Goal: Browse casually

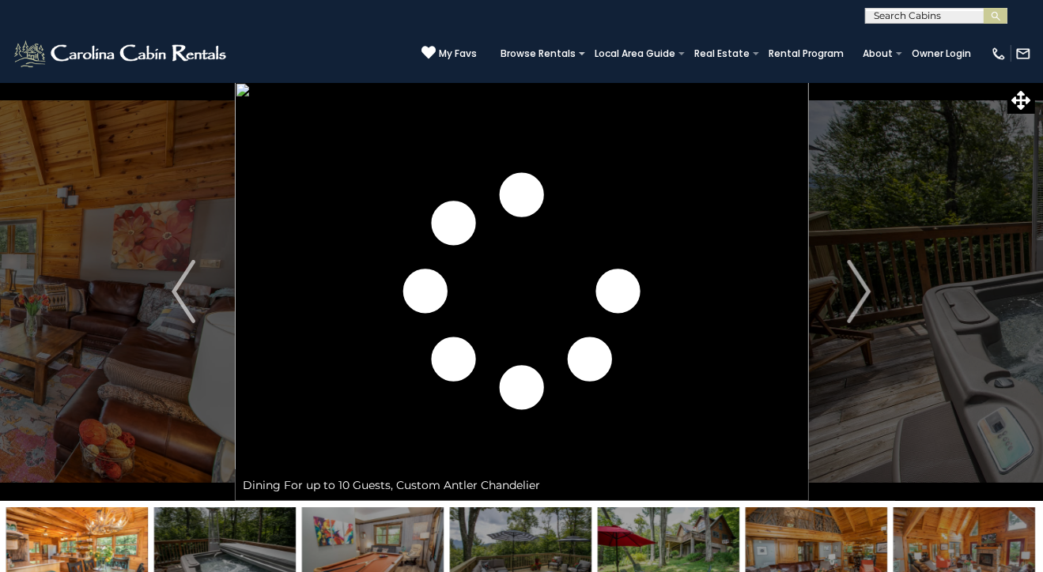
click at [866, 284] on img "Next" at bounding box center [860, 291] width 24 height 63
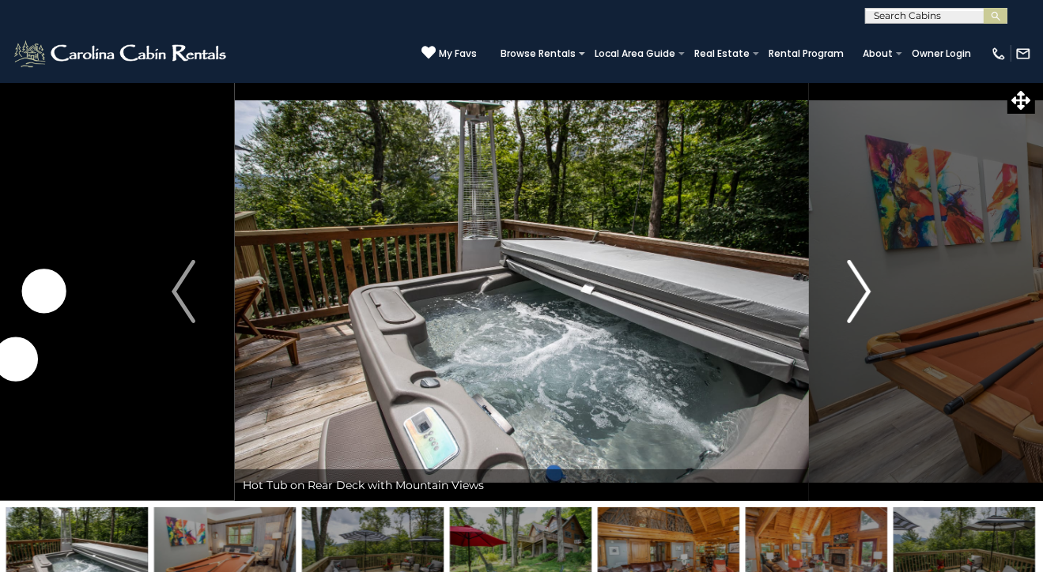
click at [863, 292] on img "Next" at bounding box center [860, 291] width 24 height 63
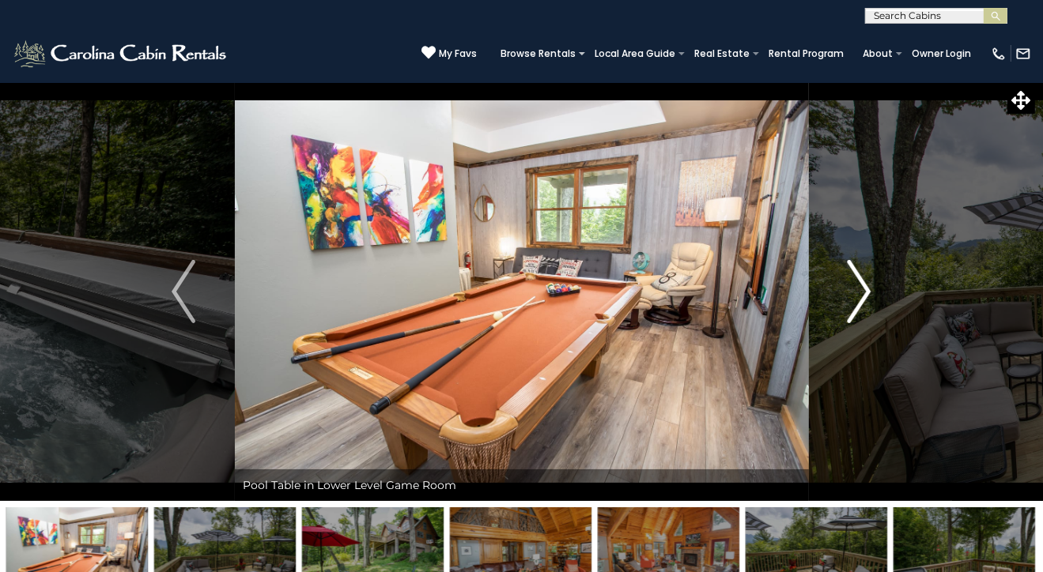
click at [863, 292] on img "Next" at bounding box center [860, 291] width 24 height 63
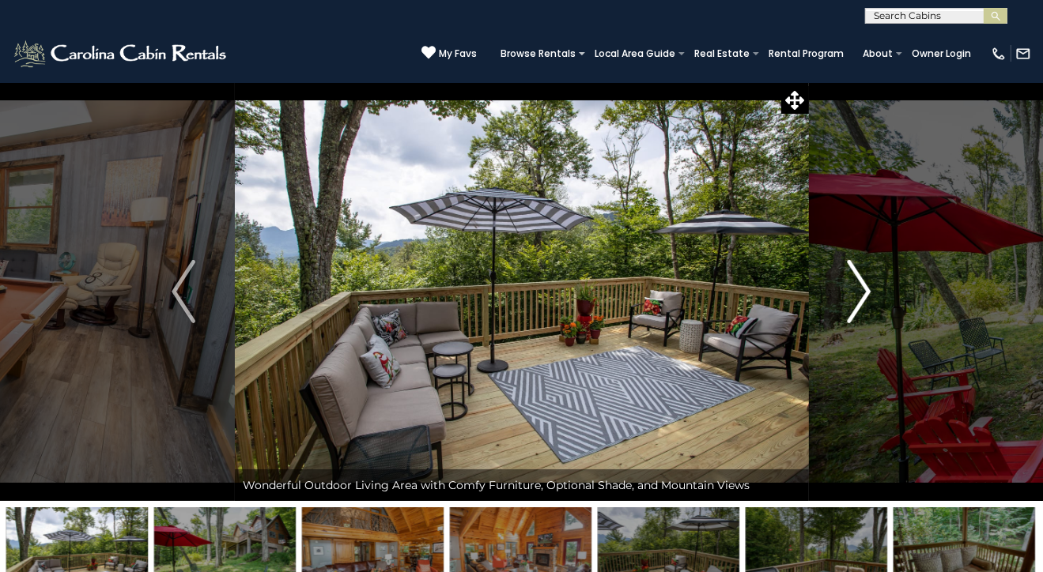
click at [863, 292] on img "Next" at bounding box center [860, 291] width 24 height 63
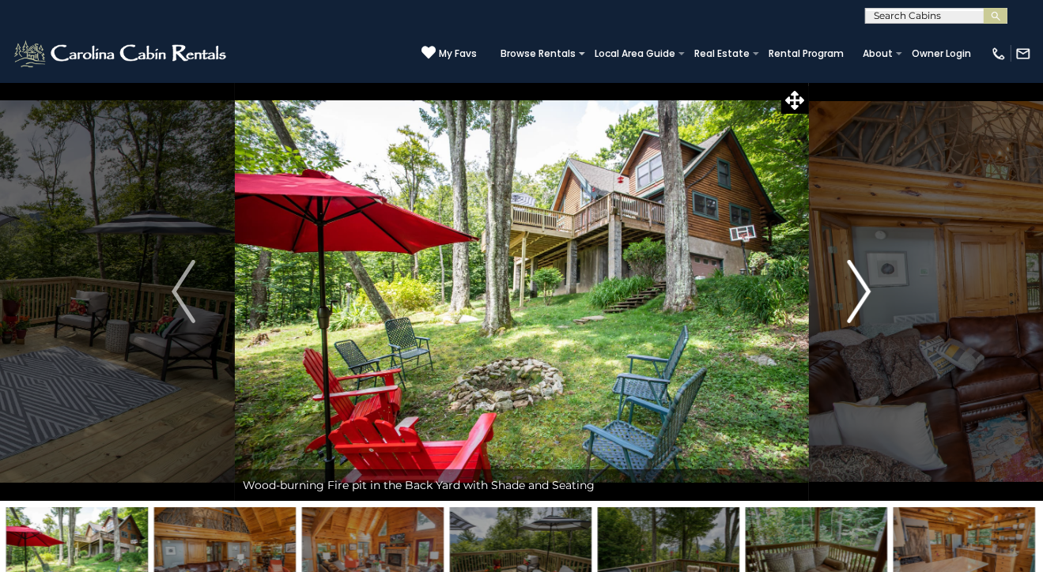
click at [863, 292] on img "Next" at bounding box center [860, 291] width 24 height 63
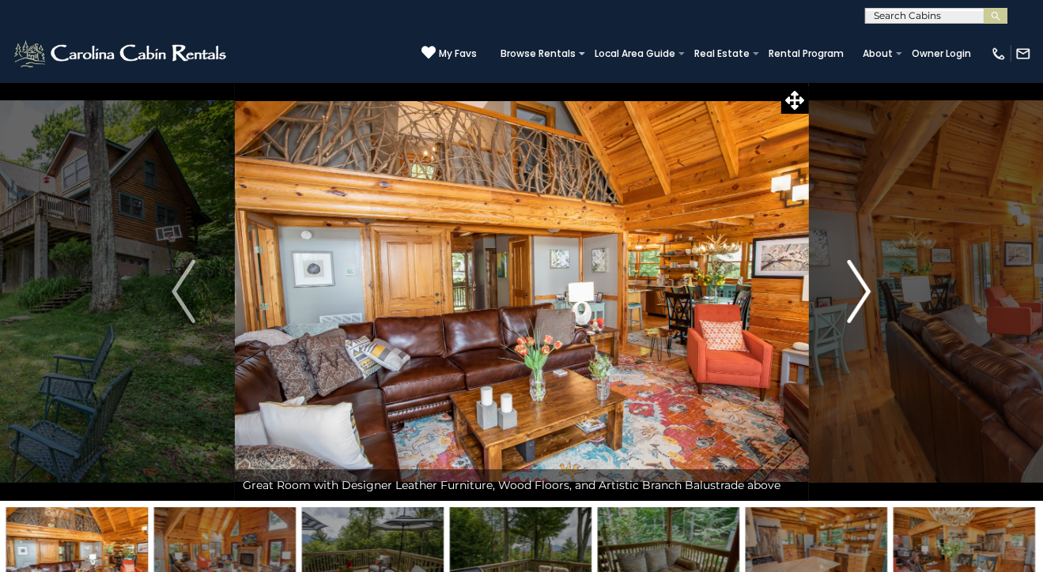
click at [863, 292] on img "Next" at bounding box center [860, 291] width 24 height 63
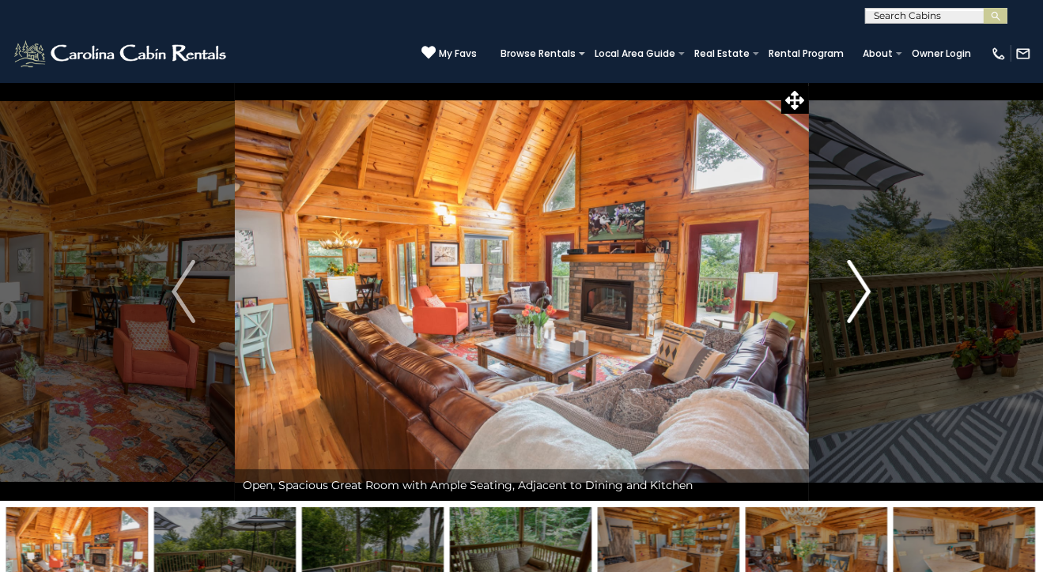
click at [863, 292] on img "Next" at bounding box center [860, 291] width 24 height 63
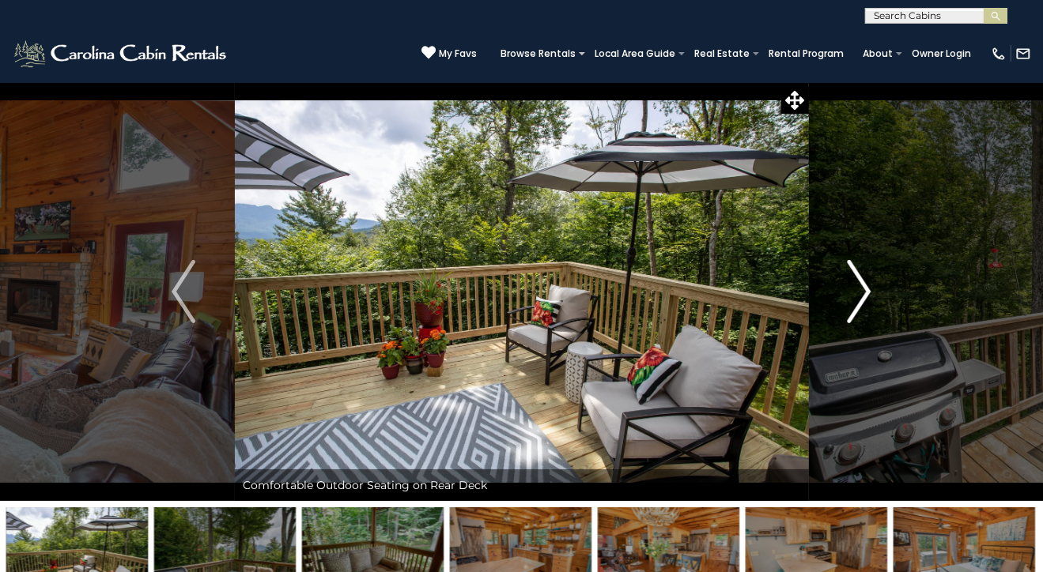
click at [863, 292] on img "Next" at bounding box center [860, 291] width 24 height 63
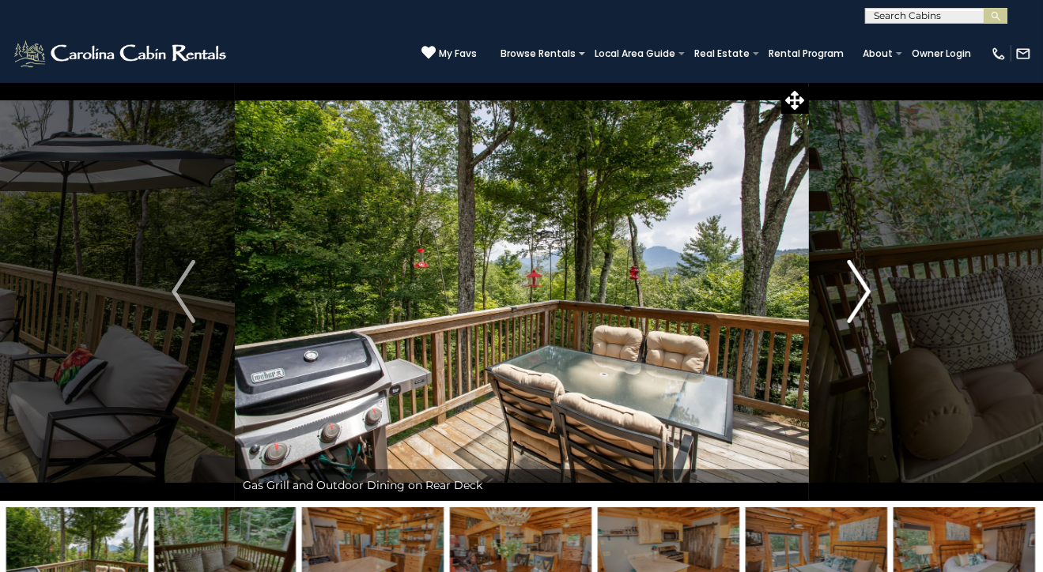
click at [863, 292] on img "Next" at bounding box center [860, 291] width 24 height 63
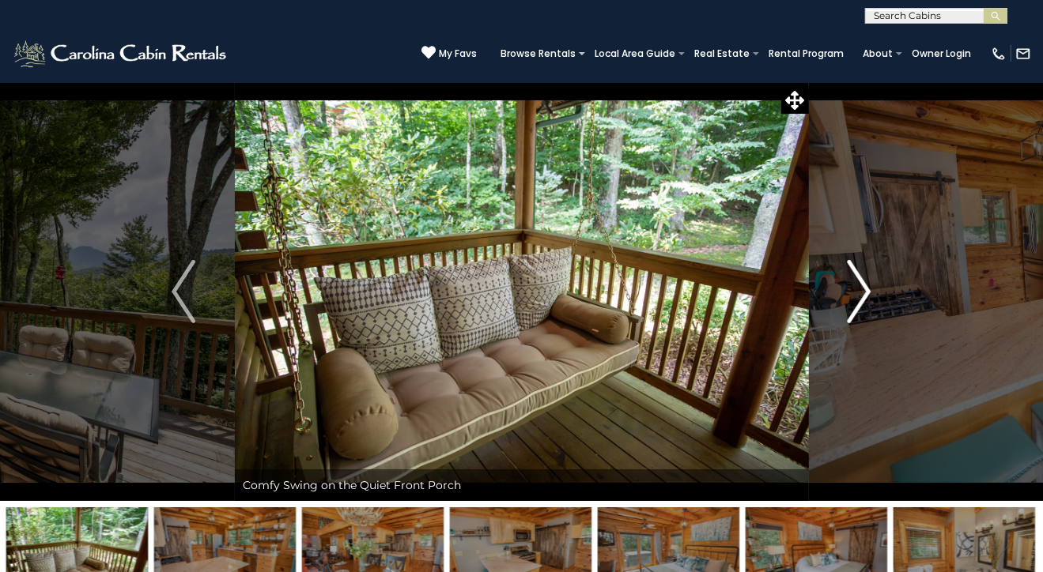
click at [863, 292] on img "Next" at bounding box center [860, 291] width 24 height 63
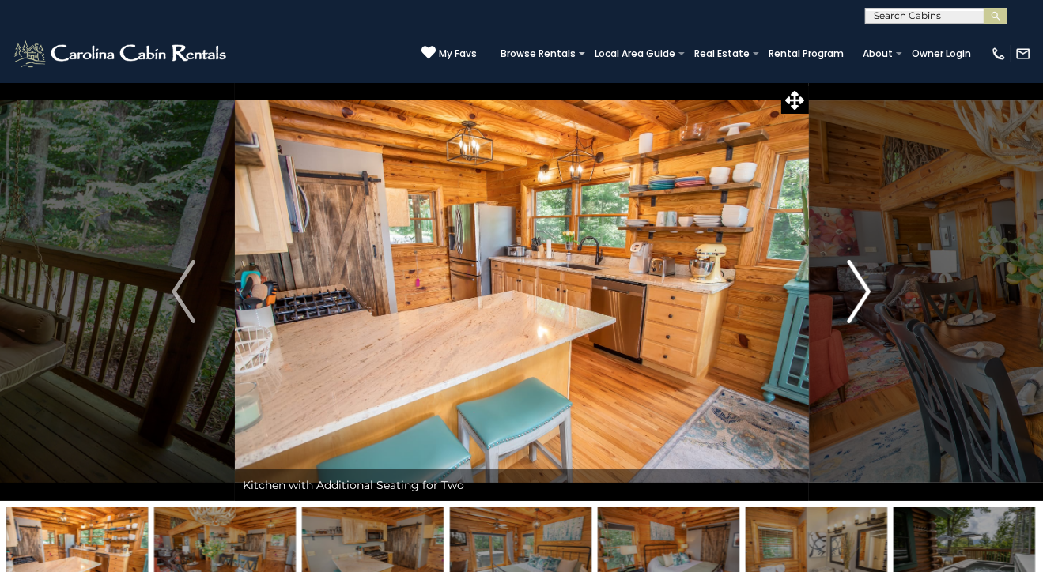
click at [881, 285] on button "Next" at bounding box center [859, 291] width 103 height 419
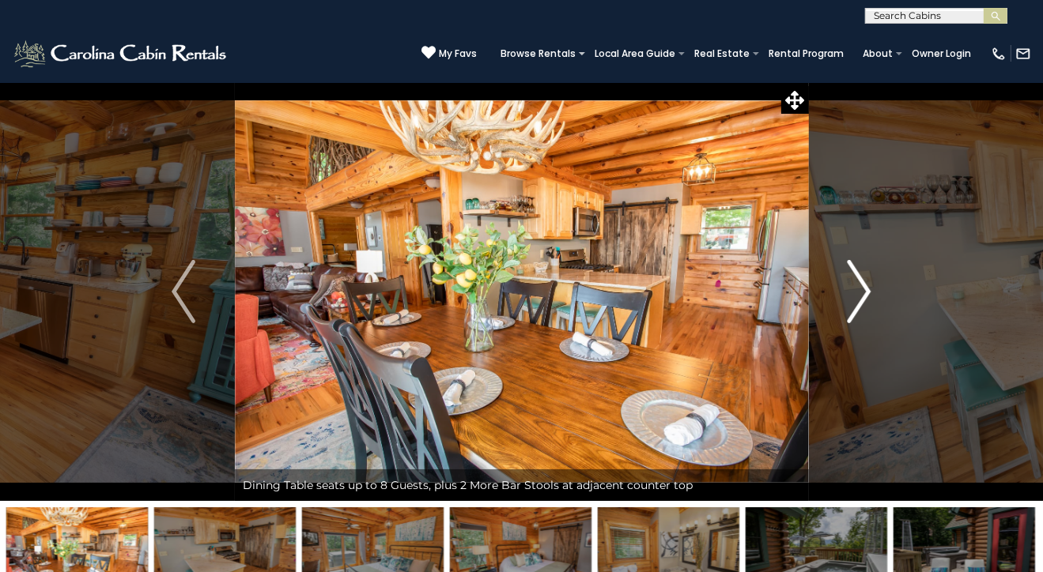
click at [854, 286] on img "Next" at bounding box center [860, 291] width 24 height 63
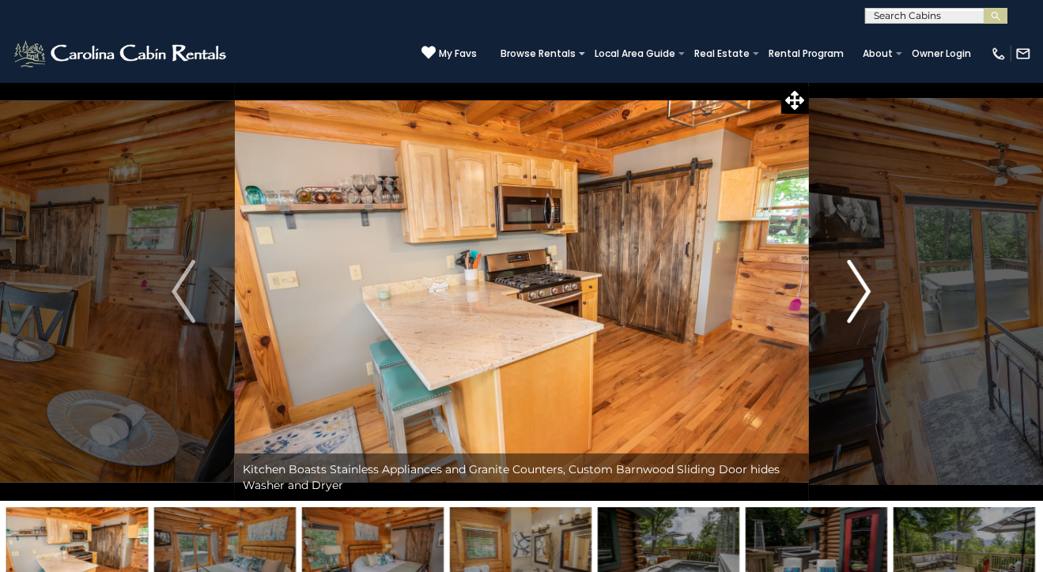
click at [862, 292] on img "Next" at bounding box center [860, 291] width 24 height 63
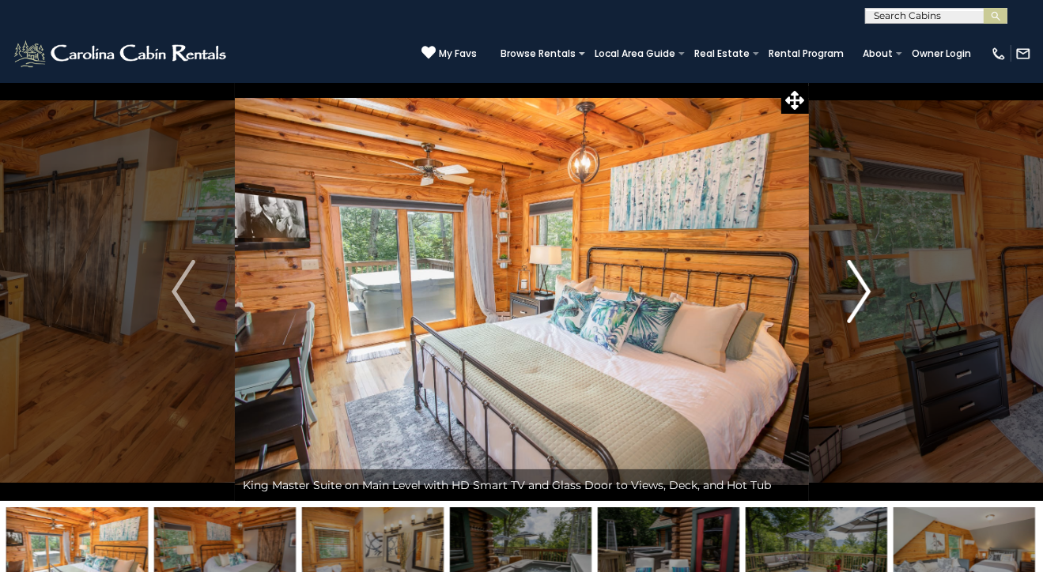
click at [882, 285] on button "Next" at bounding box center [859, 291] width 103 height 419
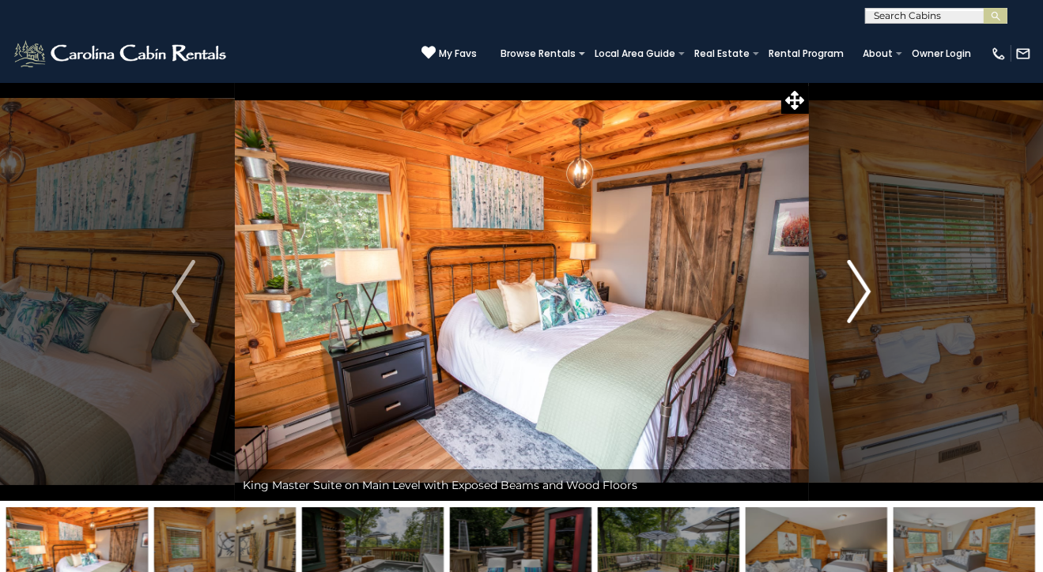
click at [882, 286] on button "Next" at bounding box center [859, 291] width 103 height 419
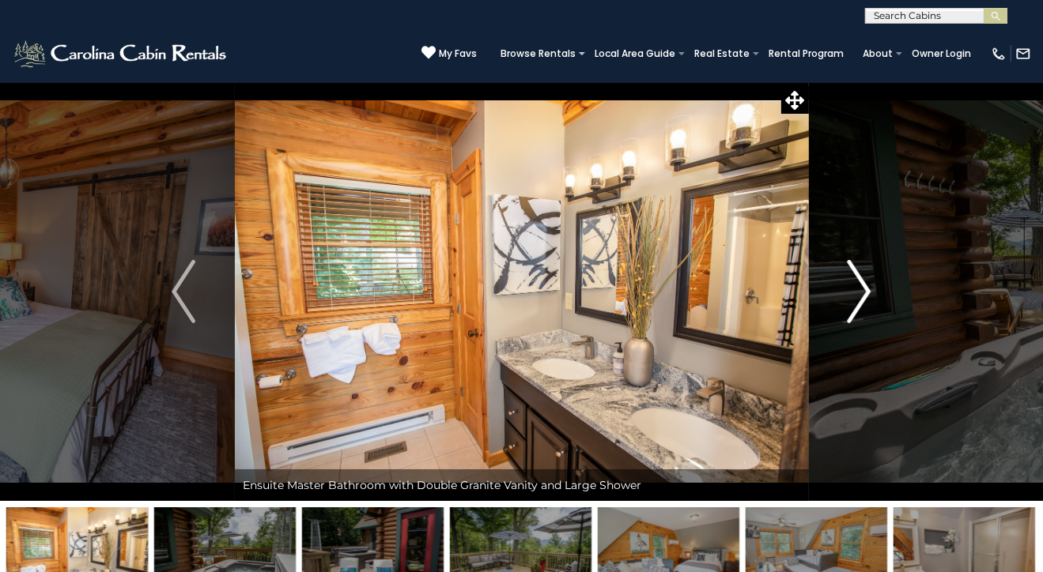
click at [882, 286] on button "Next" at bounding box center [859, 291] width 103 height 419
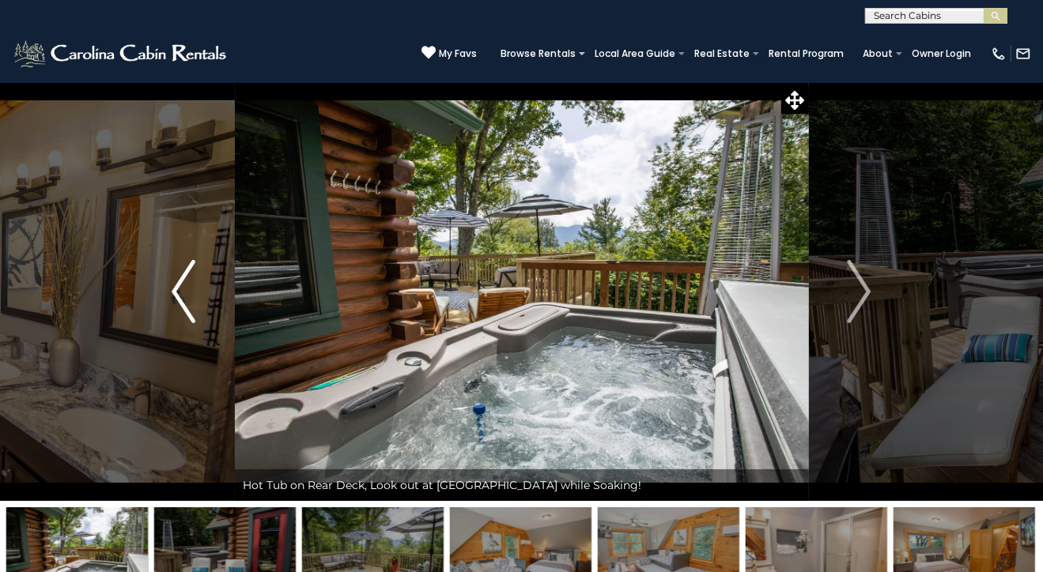
click at [171, 289] on button "Previous" at bounding box center [183, 291] width 103 height 419
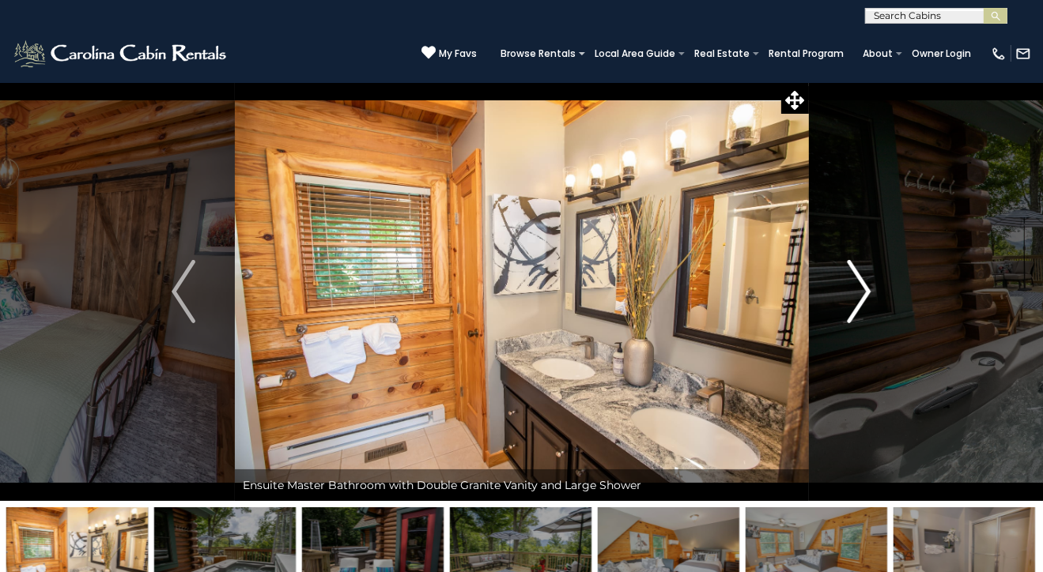
click at [870, 292] on img "Next" at bounding box center [860, 291] width 24 height 63
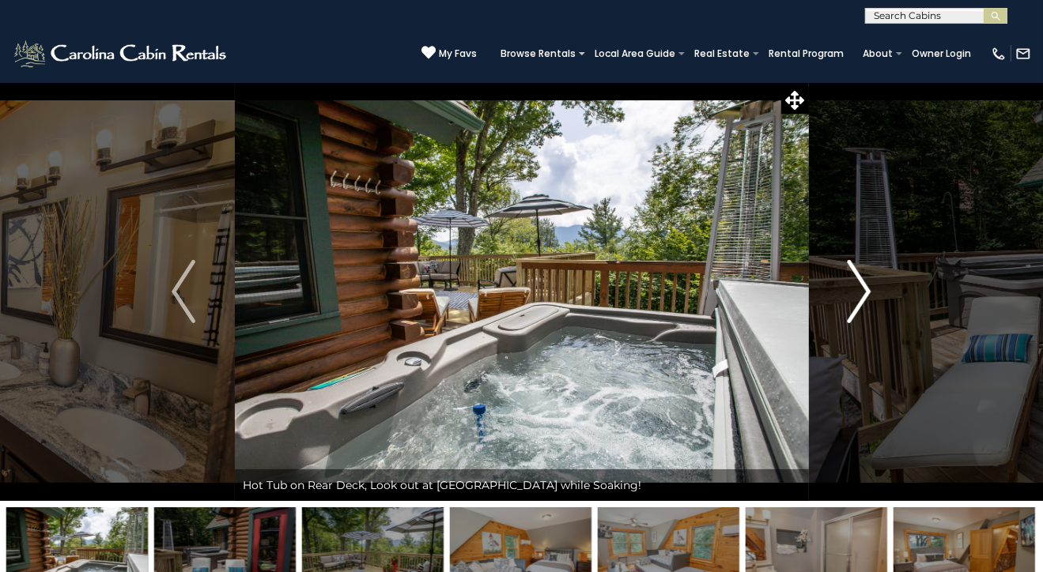
click at [870, 292] on img "Next" at bounding box center [860, 291] width 24 height 63
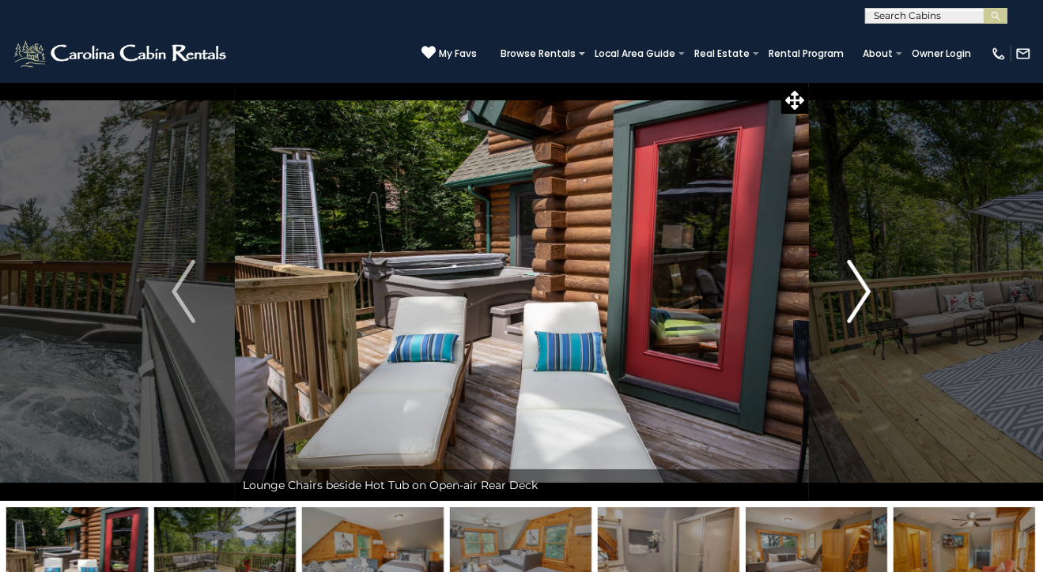
click at [870, 292] on img "Next" at bounding box center [860, 291] width 24 height 63
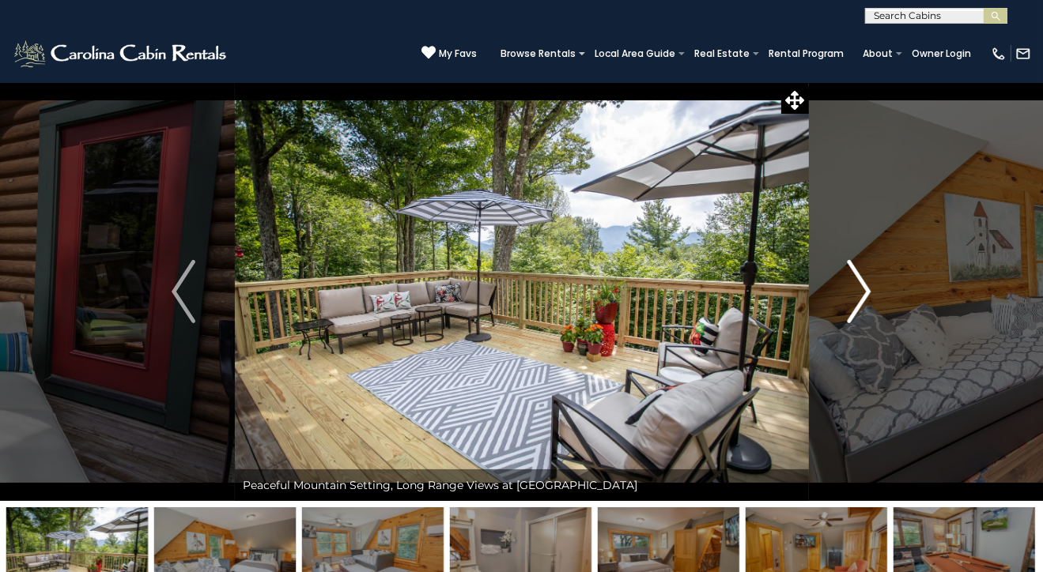
click at [870, 292] on img "Next" at bounding box center [860, 291] width 24 height 63
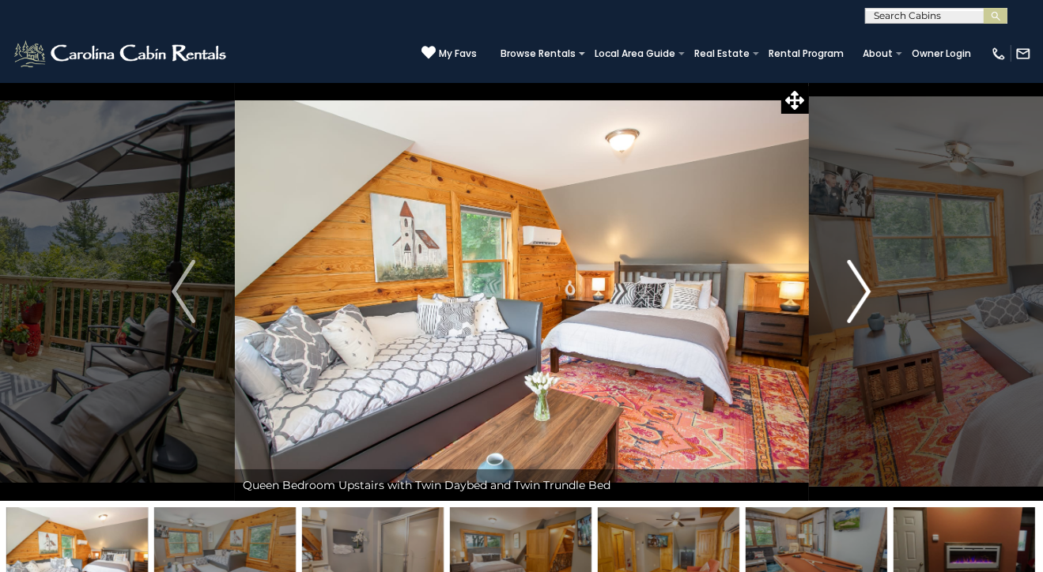
click at [870, 292] on img "Next" at bounding box center [860, 291] width 24 height 63
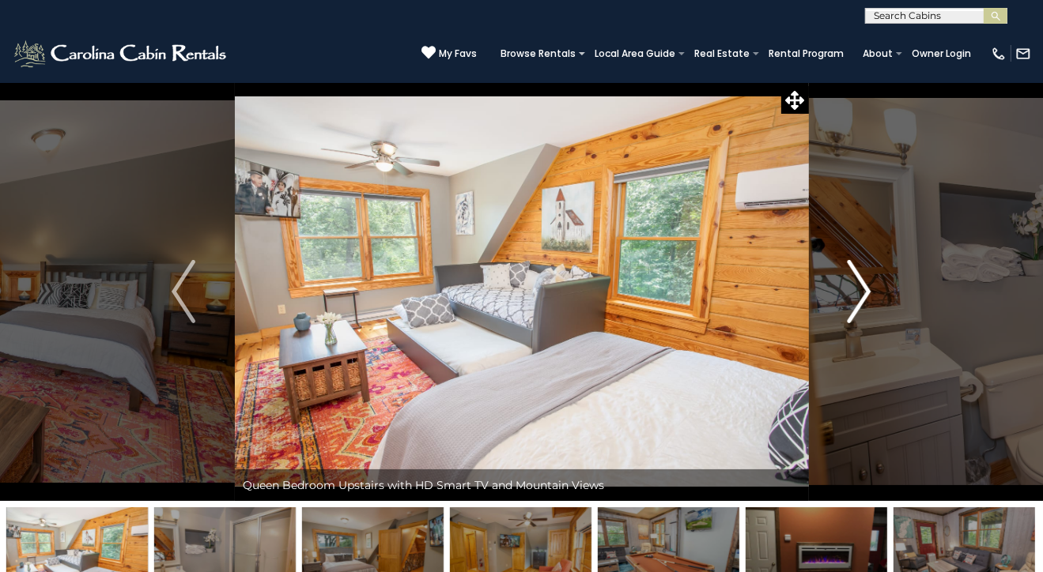
click at [870, 292] on img "Next" at bounding box center [860, 291] width 24 height 63
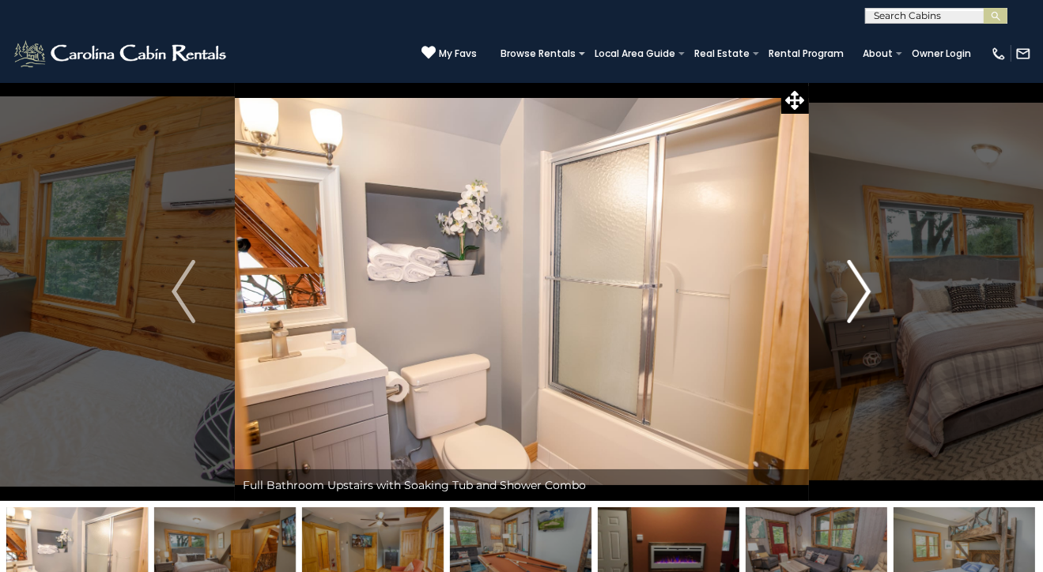
click at [870, 292] on img "Next" at bounding box center [860, 291] width 24 height 63
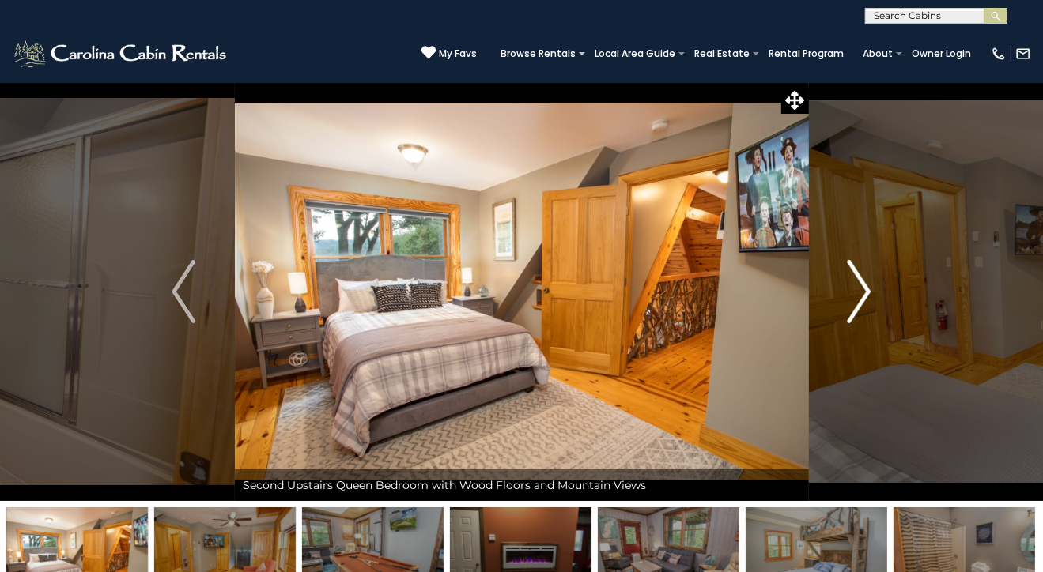
click at [870, 292] on img "Next" at bounding box center [860, 291] width 24 height 63
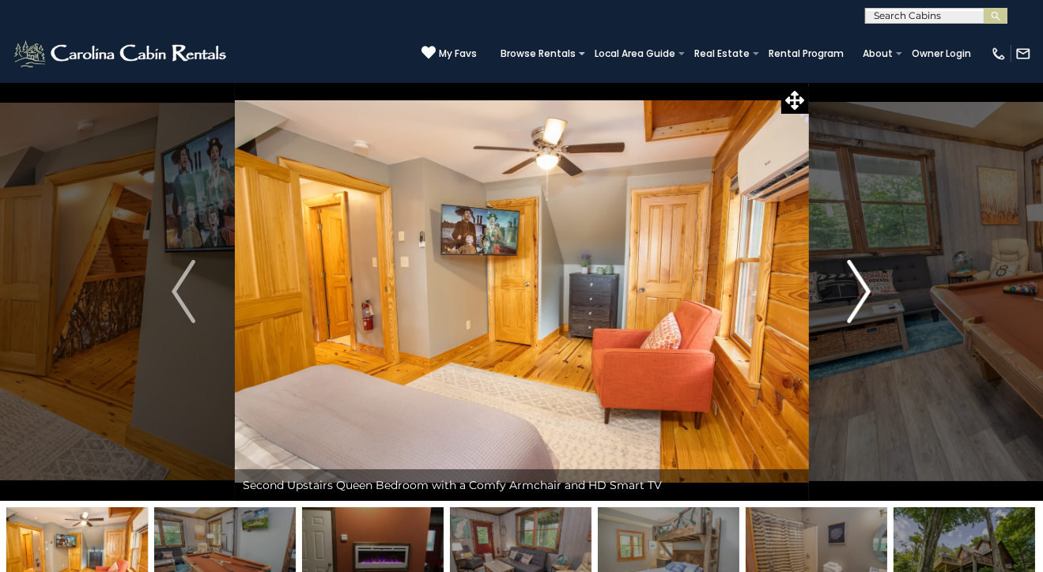
click at [870, 292] on img "Next" at bounding box center [860, 291] width 24 height 63
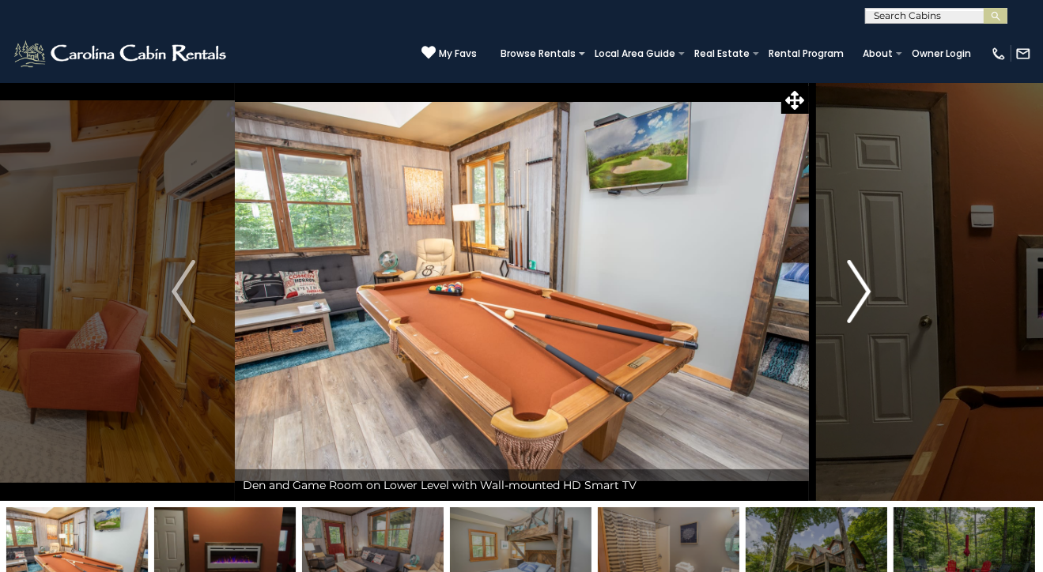
click at [870, 292] on img "Next" at bounding box center [860, 291] width 24 height 63
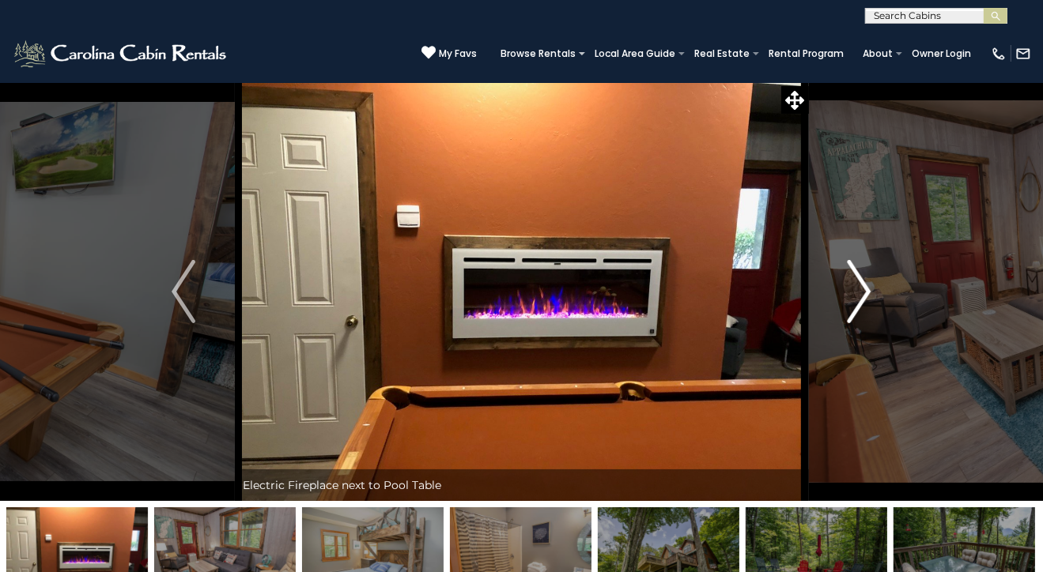
click at [870, 292] on img "Next" at bounding box center [860, 291] width 24 height 63
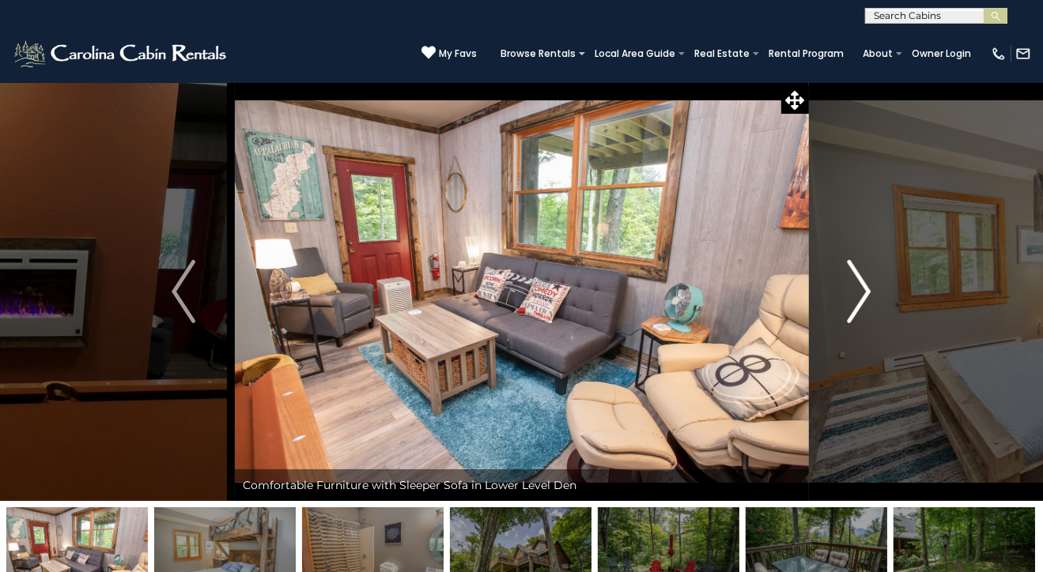
click at [870, 292] on img "Next" at bounding box center [860, 291] width 24 height 63
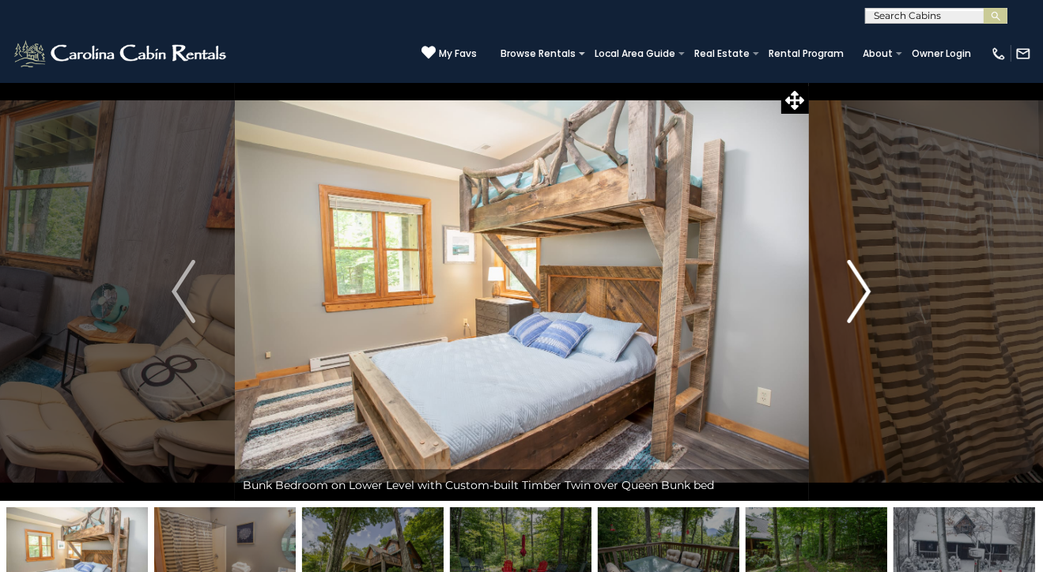
click at [870, 292] on img "Next" at bounding box center [860, 291] width 24 height 63
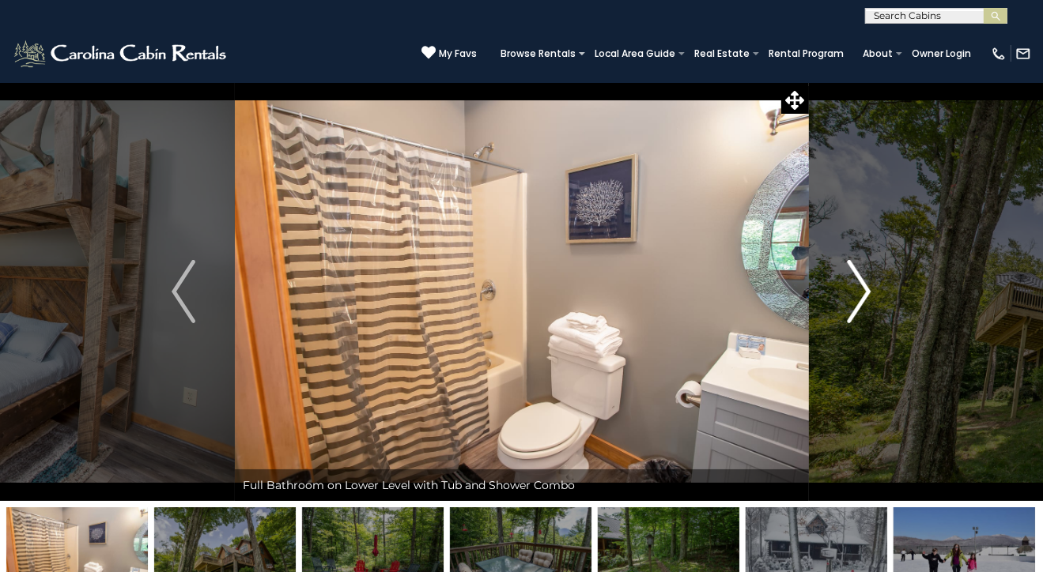
click at [870, 292] on img "Next" at bounding box center [860, 291] width 24 height 63
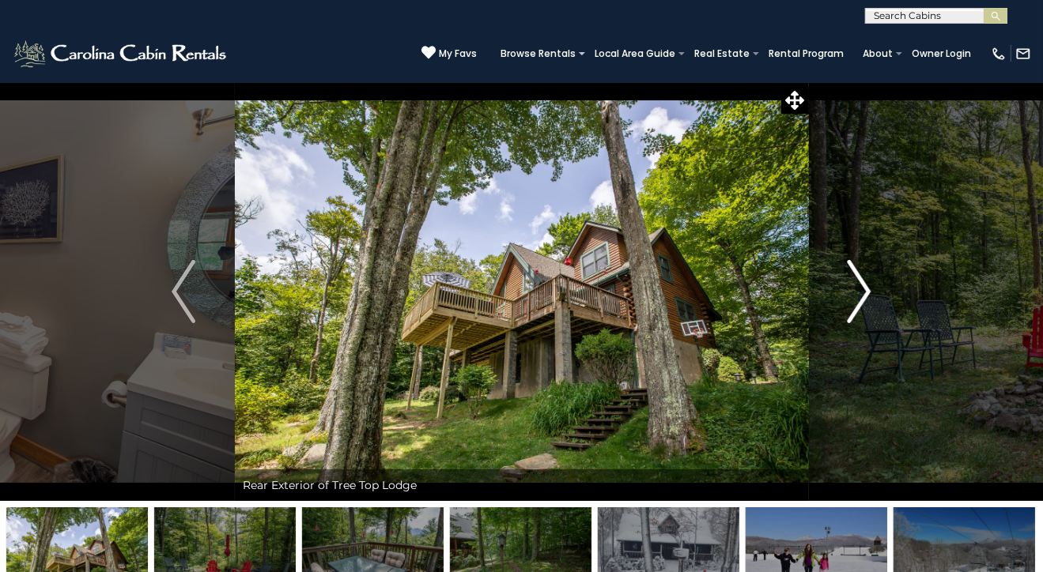
click at [870, 292] on img "Next" at bounding box center [860, 291] width 24 height 63
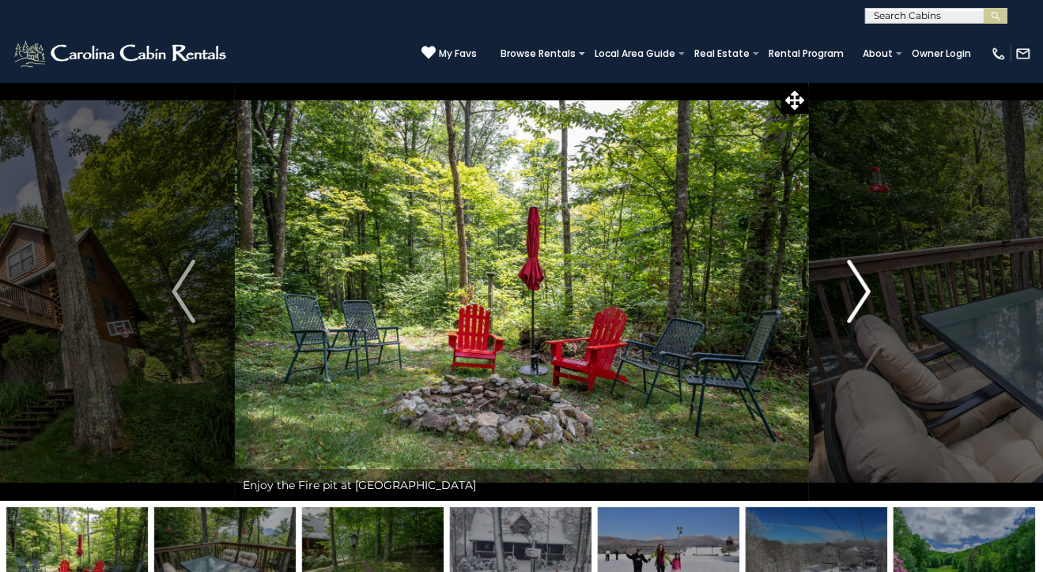
click at [870, 292] on img "Next" at bounding box center [860, 291] width 24 height 63
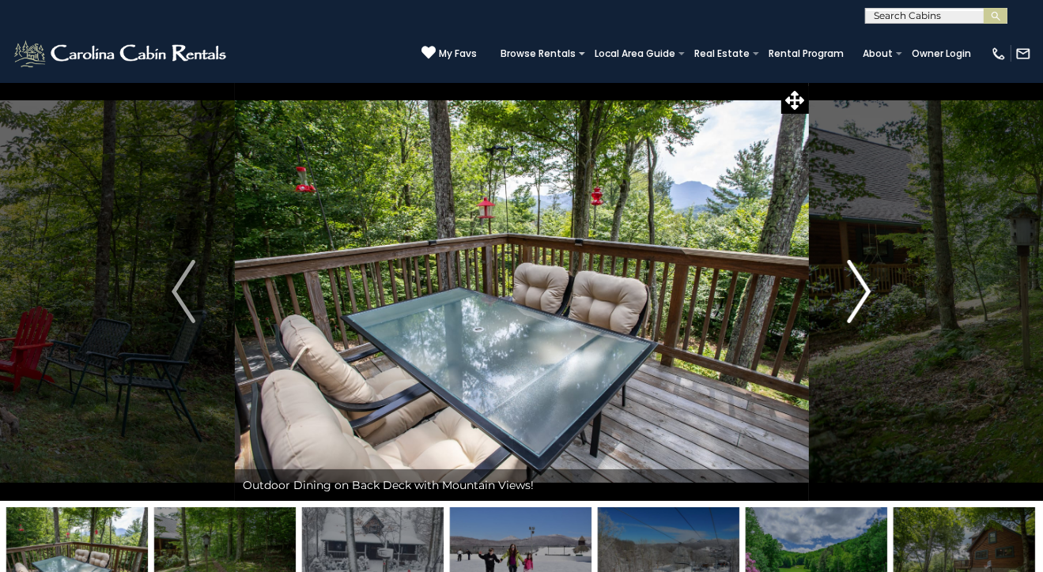
click at [870, 292] on img "Next" at bounding box center [860, 291] width 24 height 63
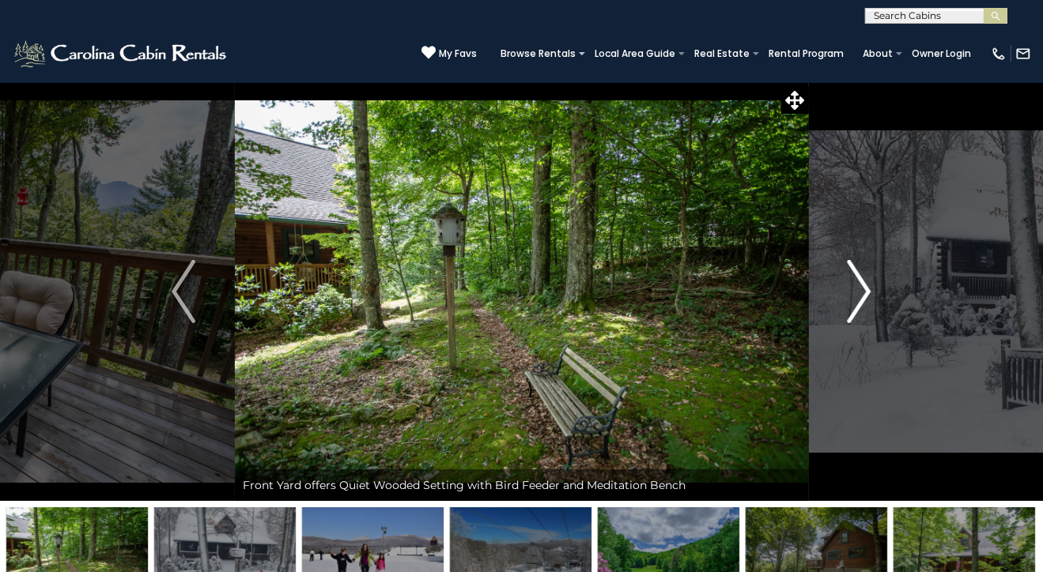
click at [870, 292] on img "Next" at bounding box center [860, 291] width 24 height 63
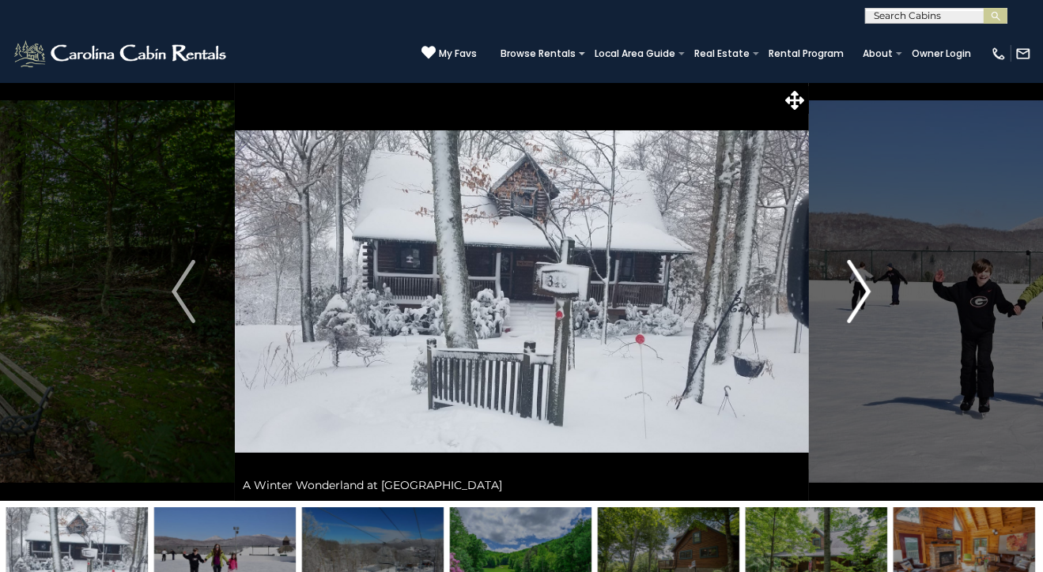
click at [870, 292] on img "Next" at bounding box center [860, 291] width 24 height 63
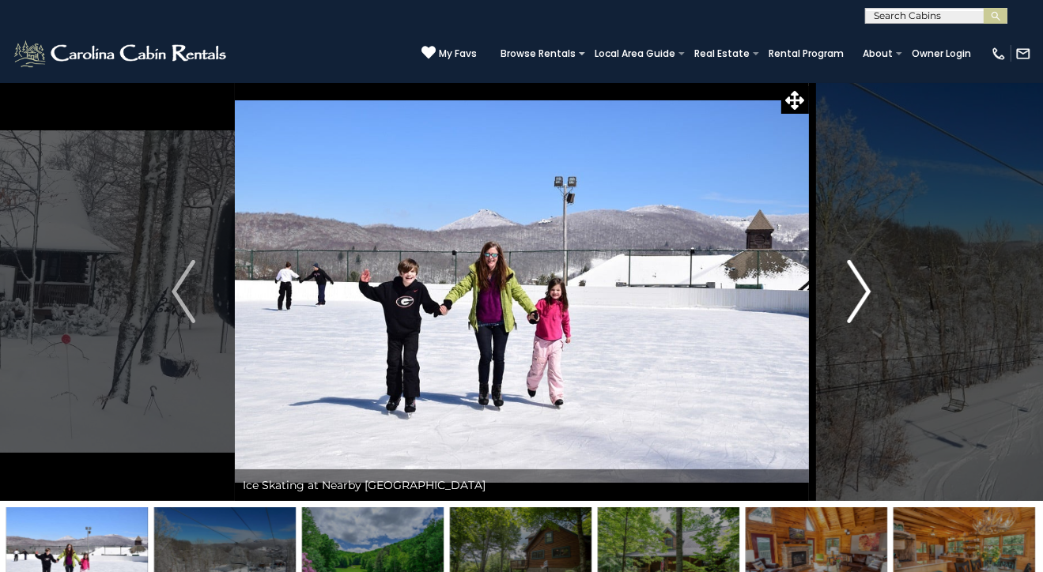
click at [870, 292] on img "Next" at bounding box center [860, 291] width 24 height 63
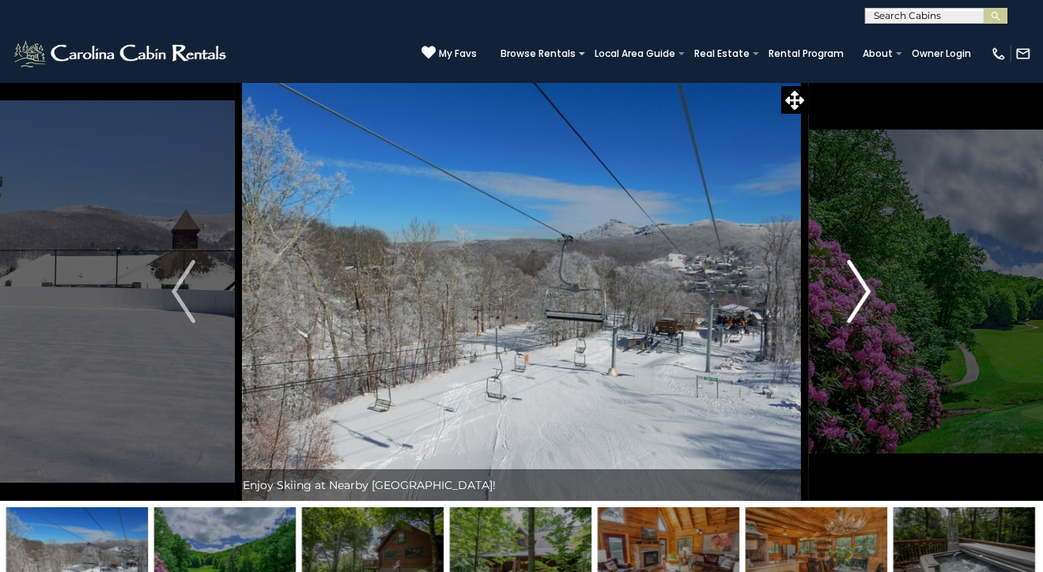
click at [870, 292] on img "Next" at bounding box center [860, 291] width 24 height 63
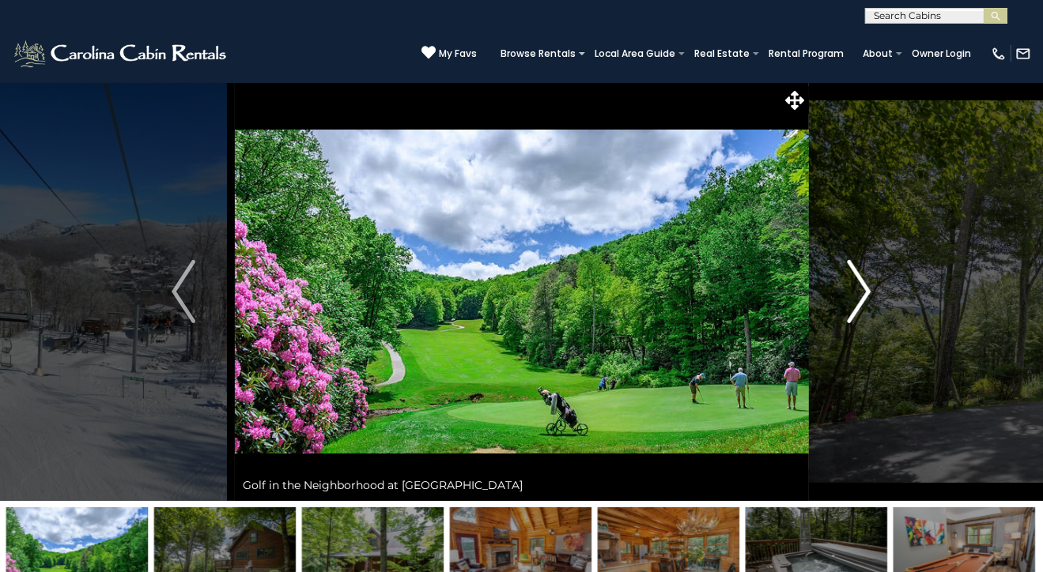
click at [870, 292] on img "Next" at bounding box center [860, 291] width 24 height 63
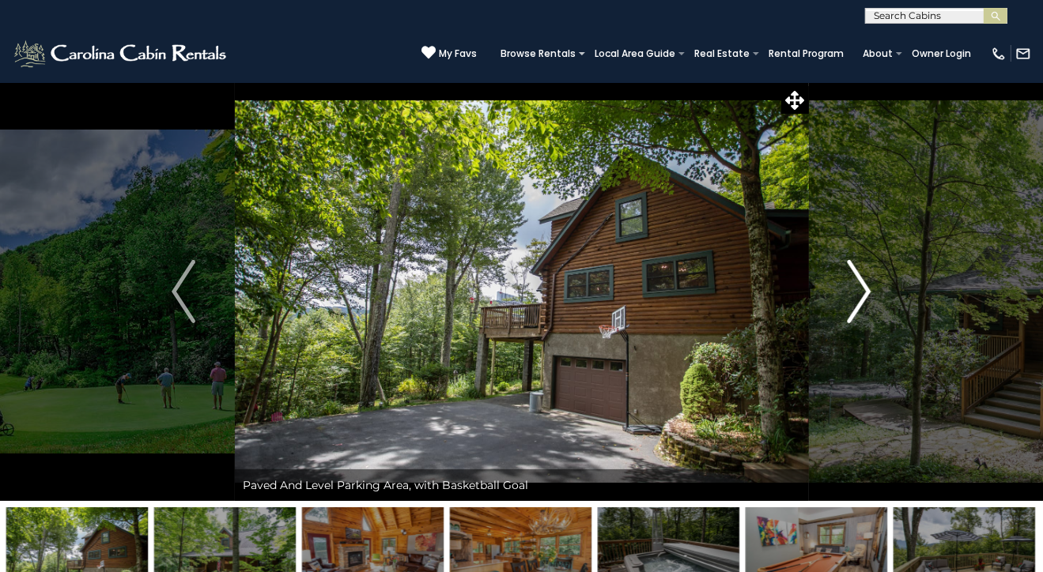
click at [870, 292] on img "Next" at bounding box center [860, 291] width 24 height 63
